Goal: Task Accomplishment & Management: Complete application form

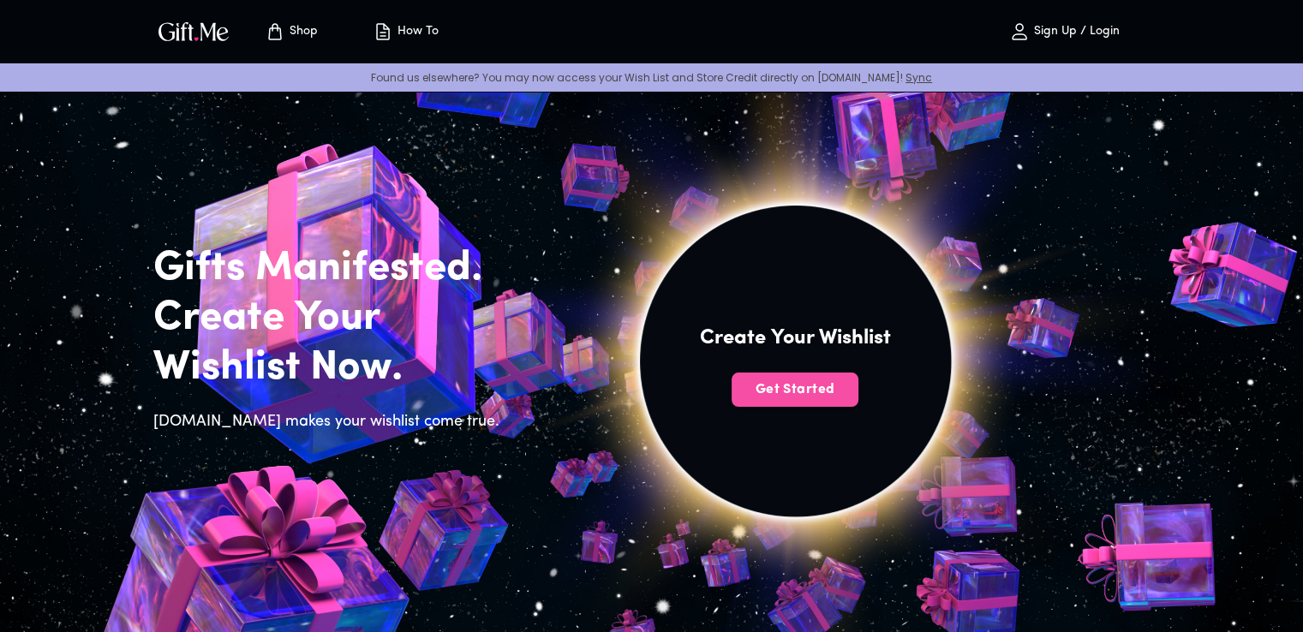
click at [784, 391] on span "Get Started" at bounding box center [795, 389] width 127 height 19
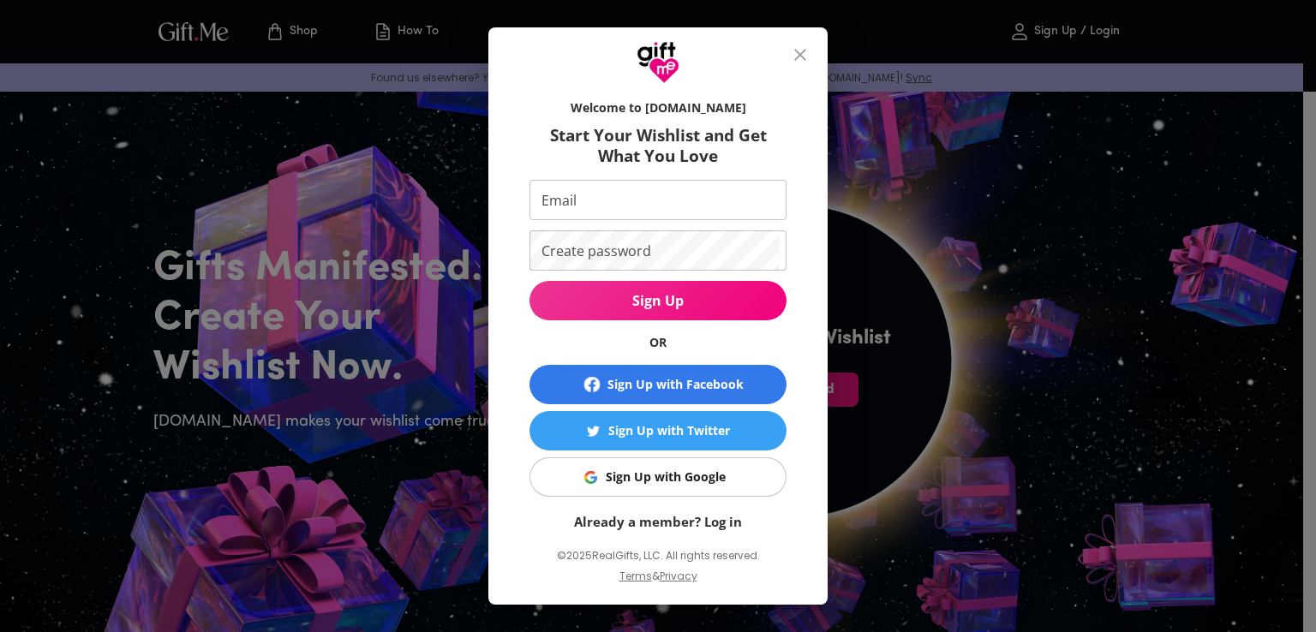
click at [584, 475] on img "button" at bounding box center [590, 477] width 13 height 13
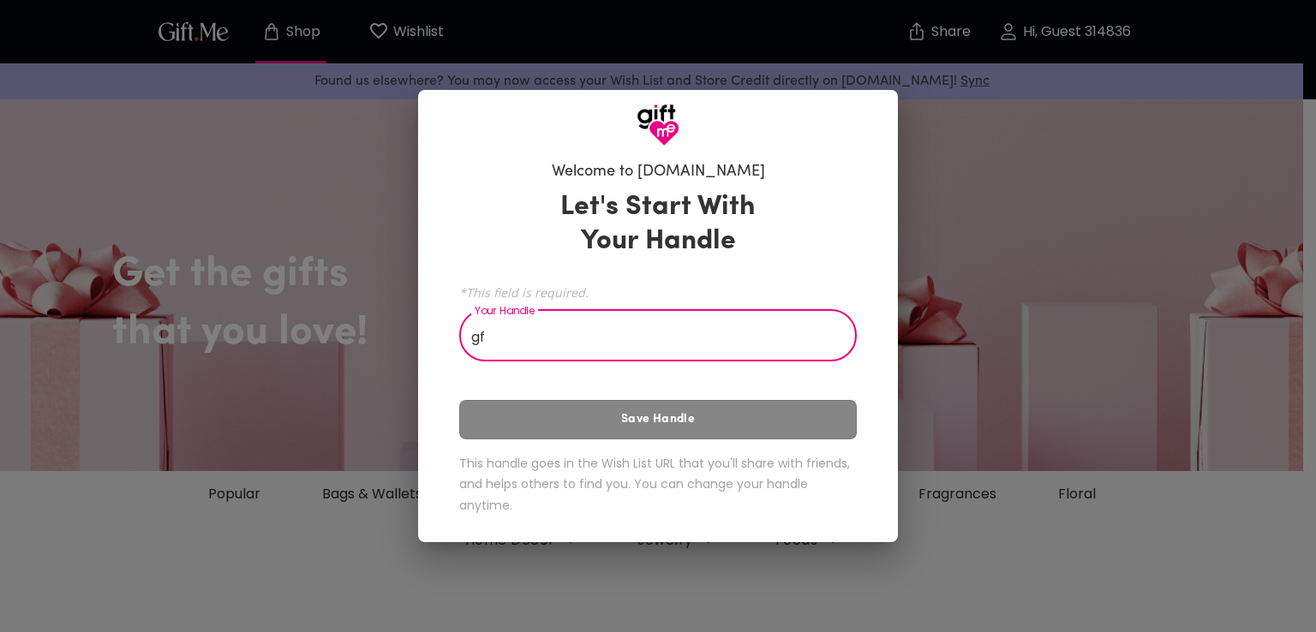
click at [660, 434] on div "Let's Start With Your Handle *This field is required. Your Handle gf Your Handl…" at bounding box center [657, 355] width 397 height 347
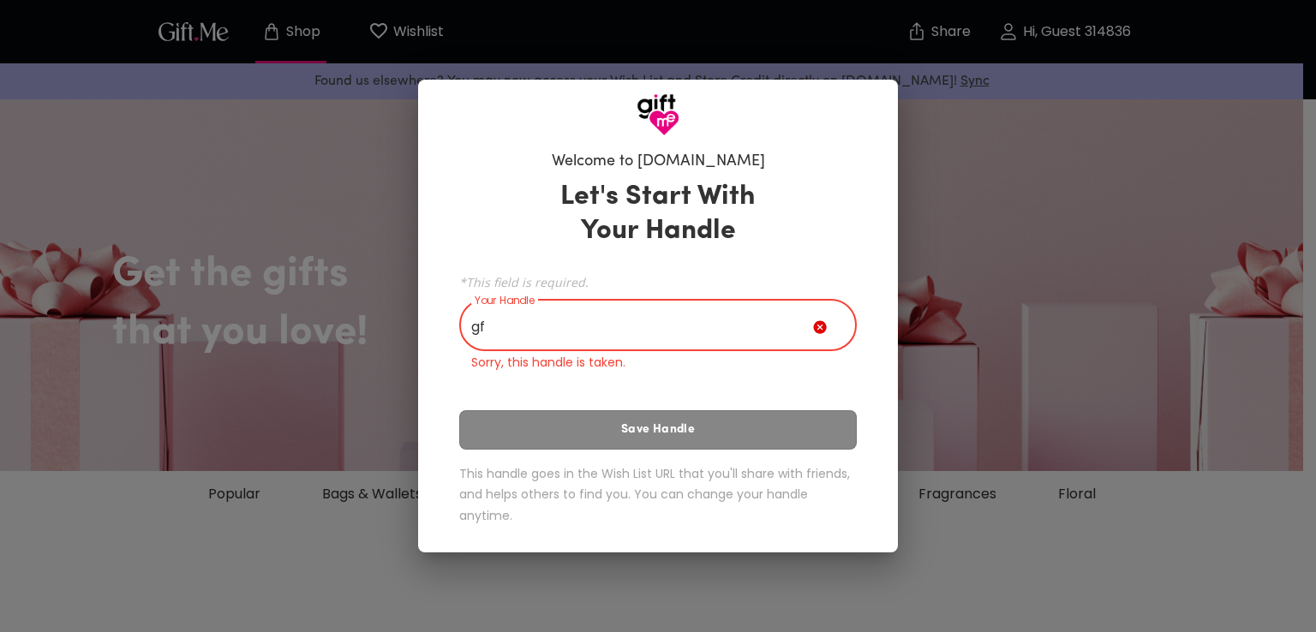
click at [658, 311] on input "gf" at bounding box center [636, 327] width 354 height 48
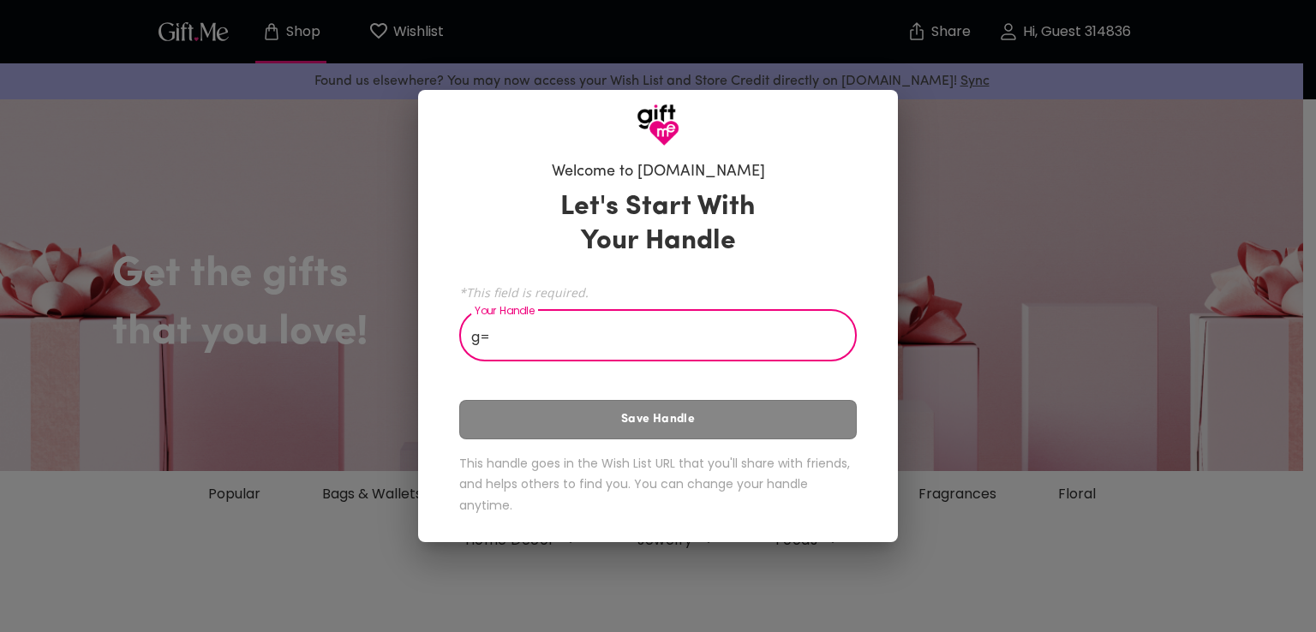
type input "g"
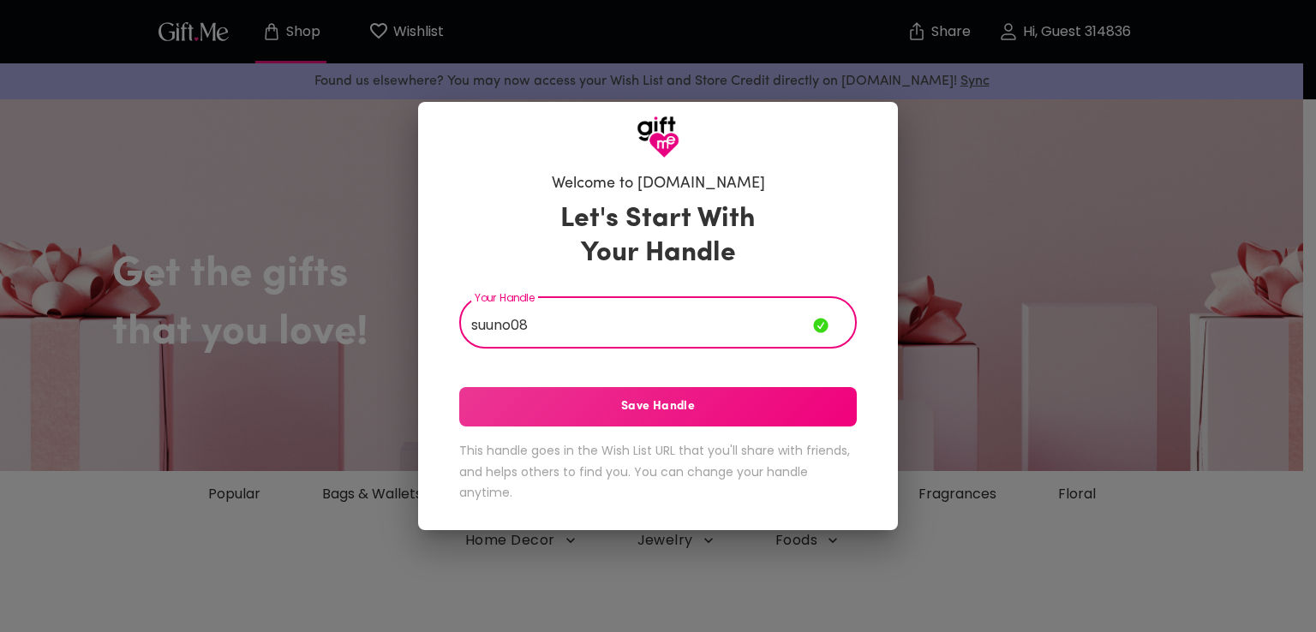
type input "suuno08"
click at [645, 409] on span "Save Handle" at bounding box center [657, 406] width 397 height 19
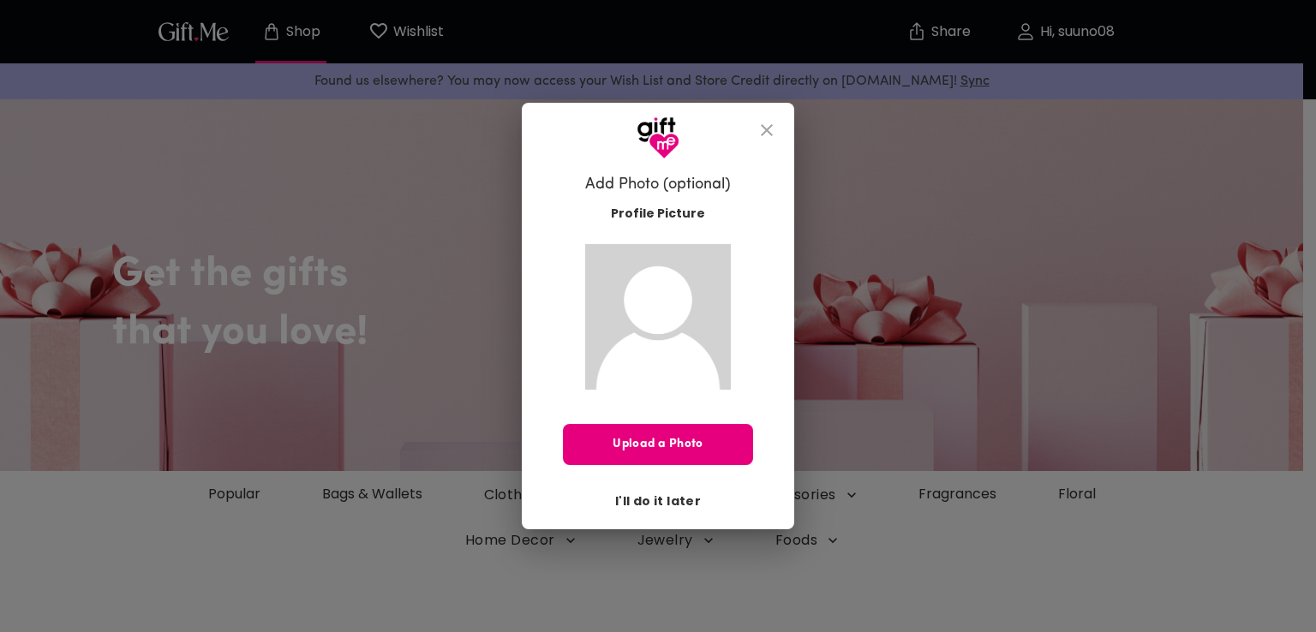
click at [681, 492] on span "I'll do it later" at bounding box center [658, 501] width 86 height 19
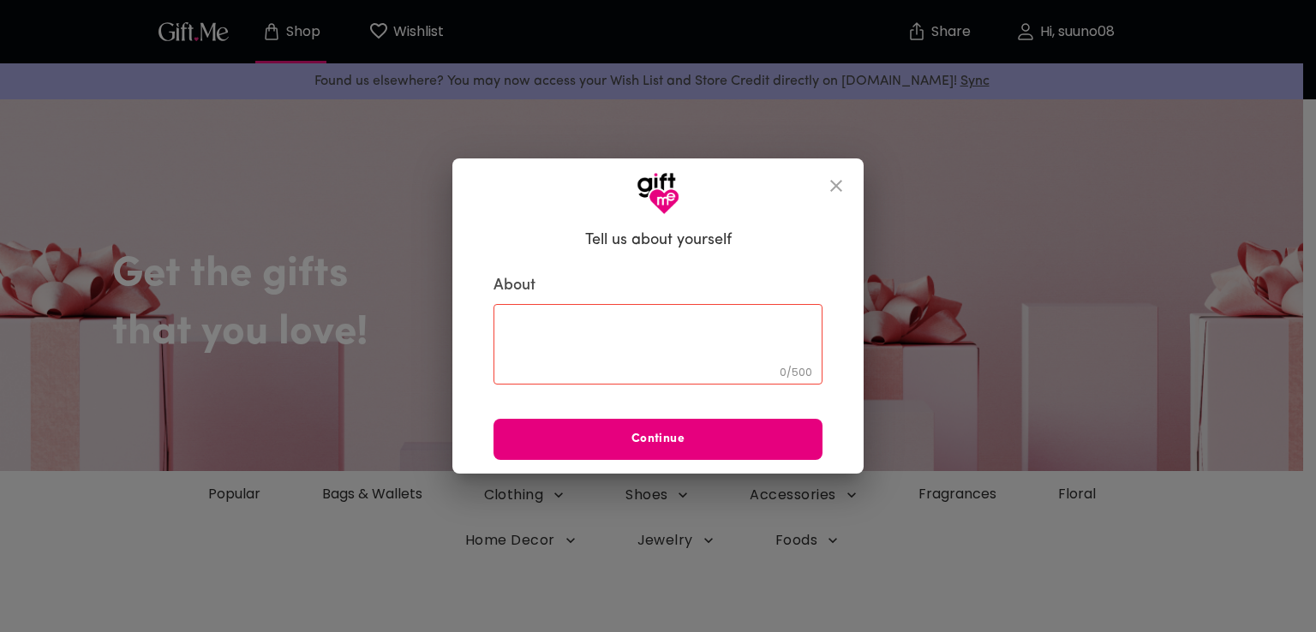
click at [842, 196] on button "close" at bounding box center [835, 185] width 41 height 41
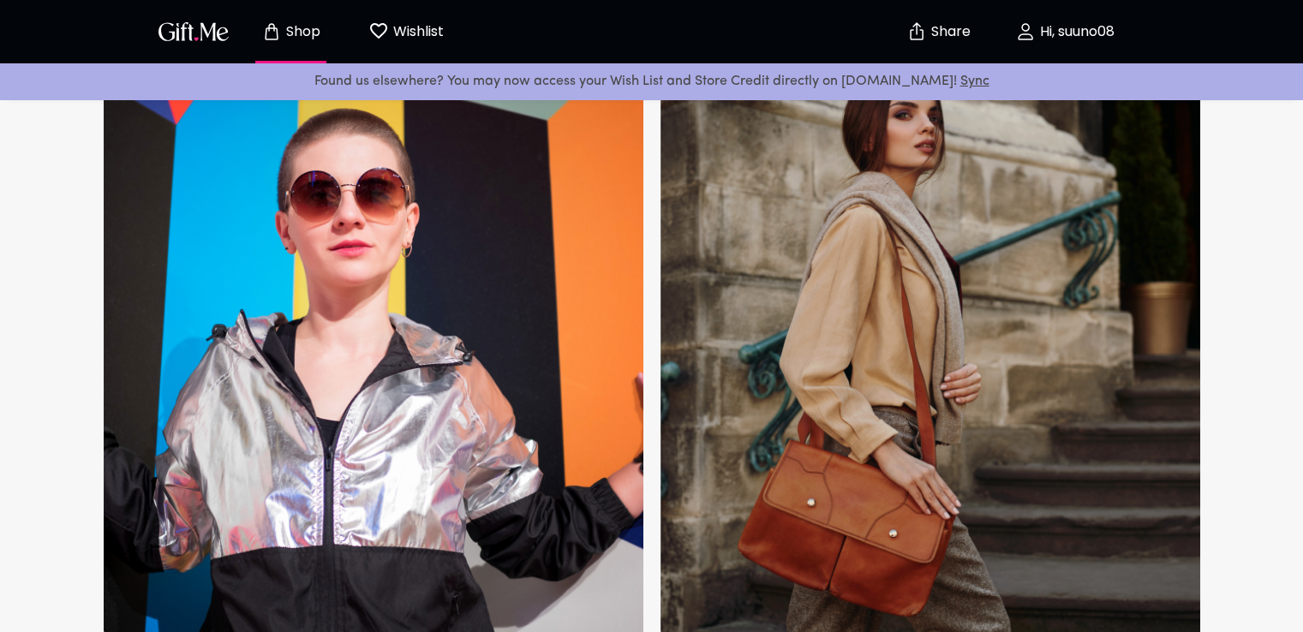
scroll to position [1199, 0]
